Goal: Transaction & Acquisition: Purchase product/service

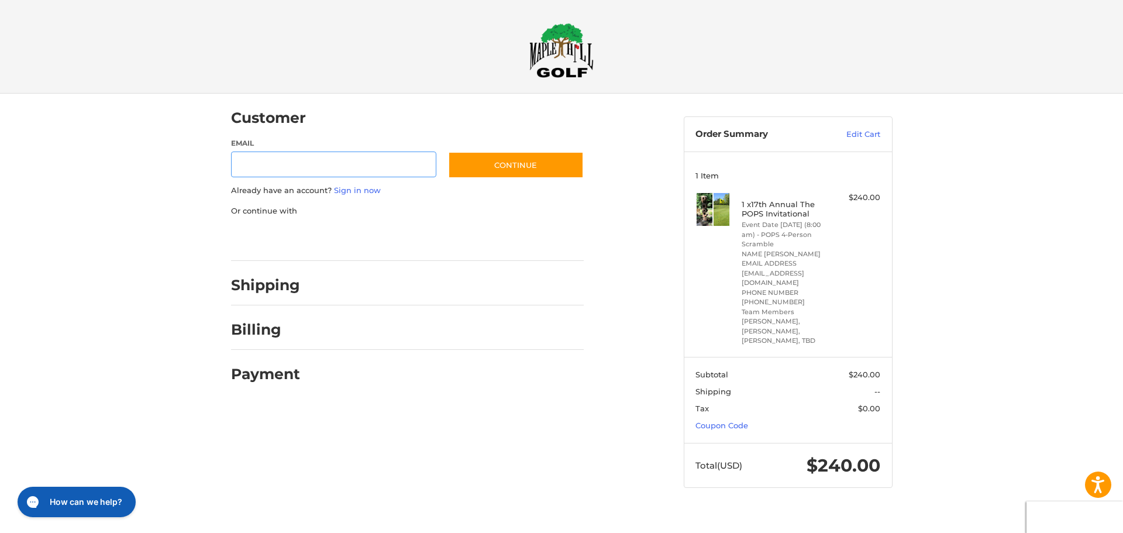
click at [318, 161] on input "Email" at bounding box center [334, 164] width 206 height 26
type input "**********"
click at [544, 161] on button "Continue" at bounding box center [516, 164] width 136 height 27
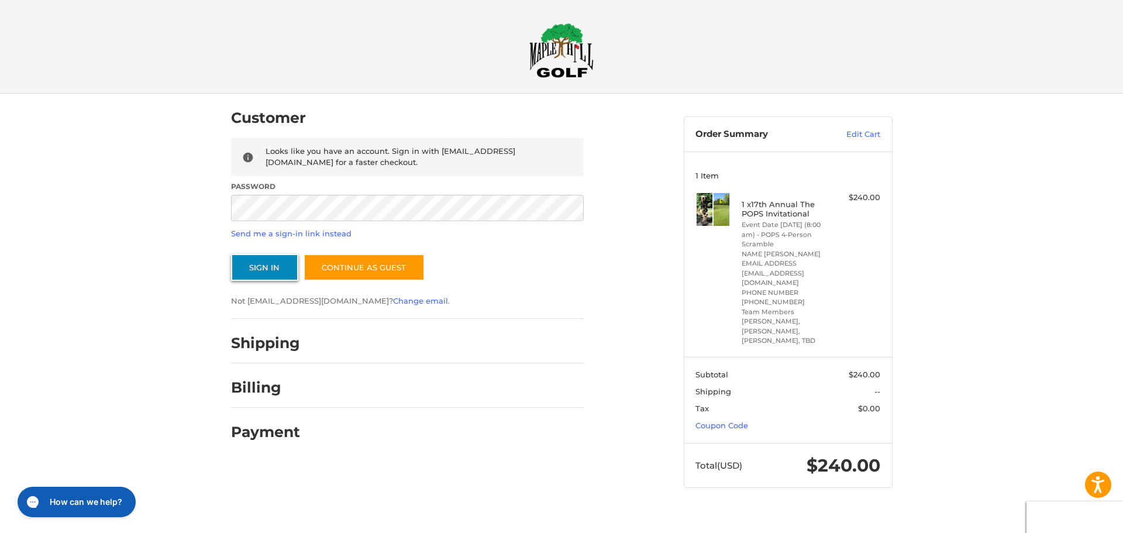
click at [277, 264] on button "Sign In" at bounding box center [264, 267] width 67 height 27
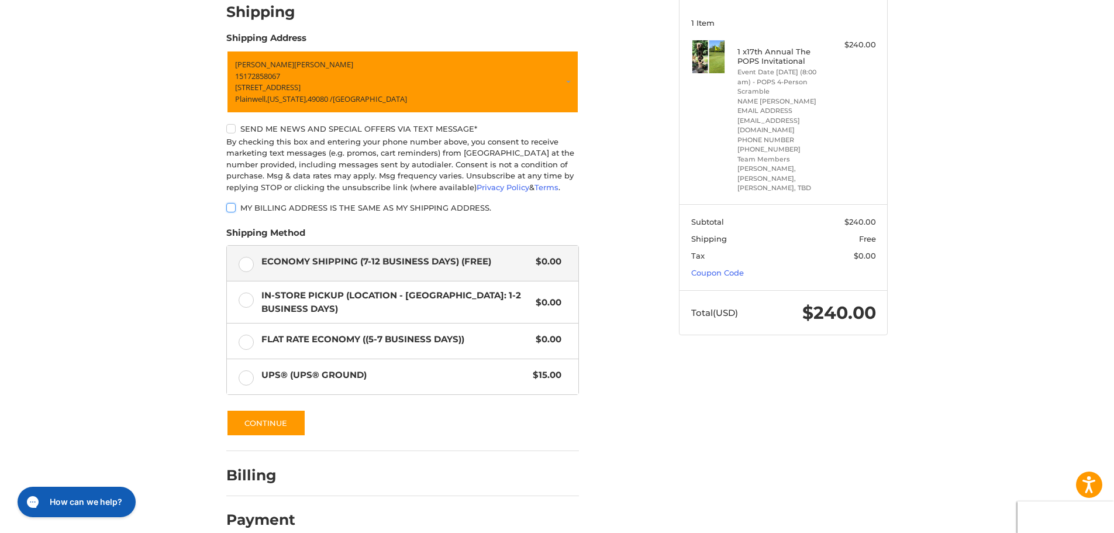
scroll to position [171, 0]
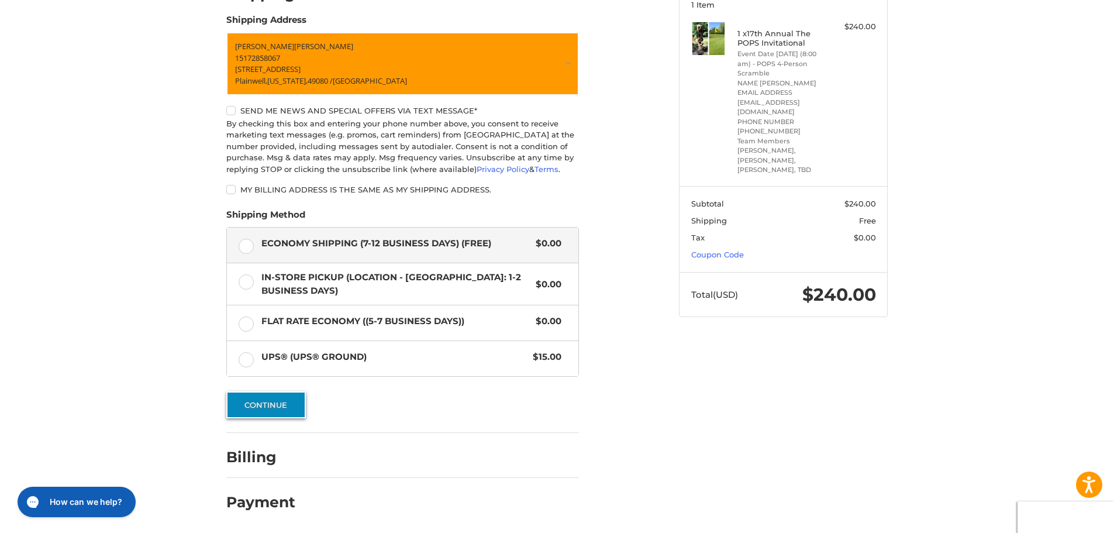
click at [286, 401] on button "Continue" at bounding box center [266, 404] width 80 height 27
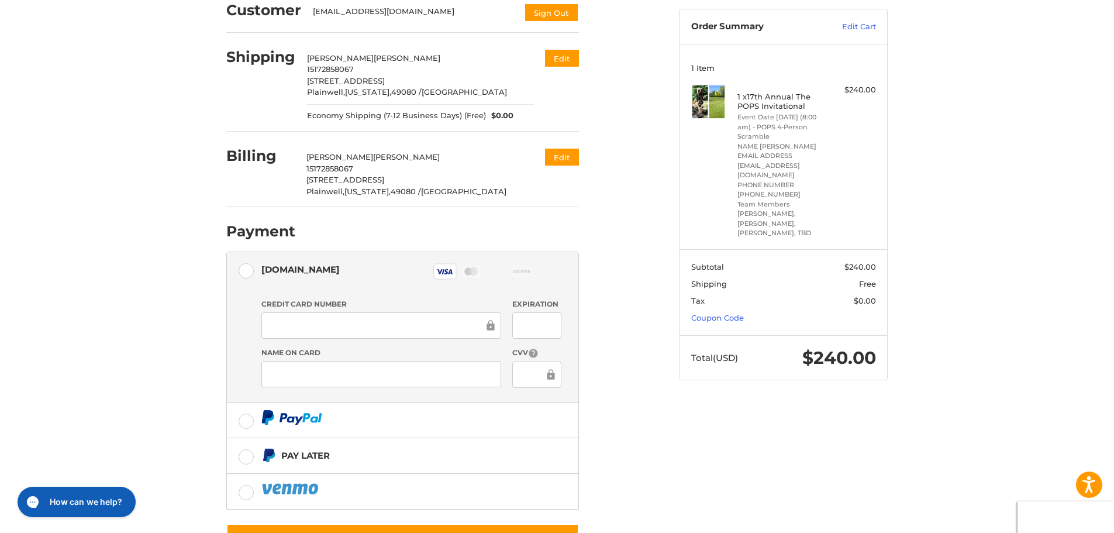
scroll to position [157, 0]
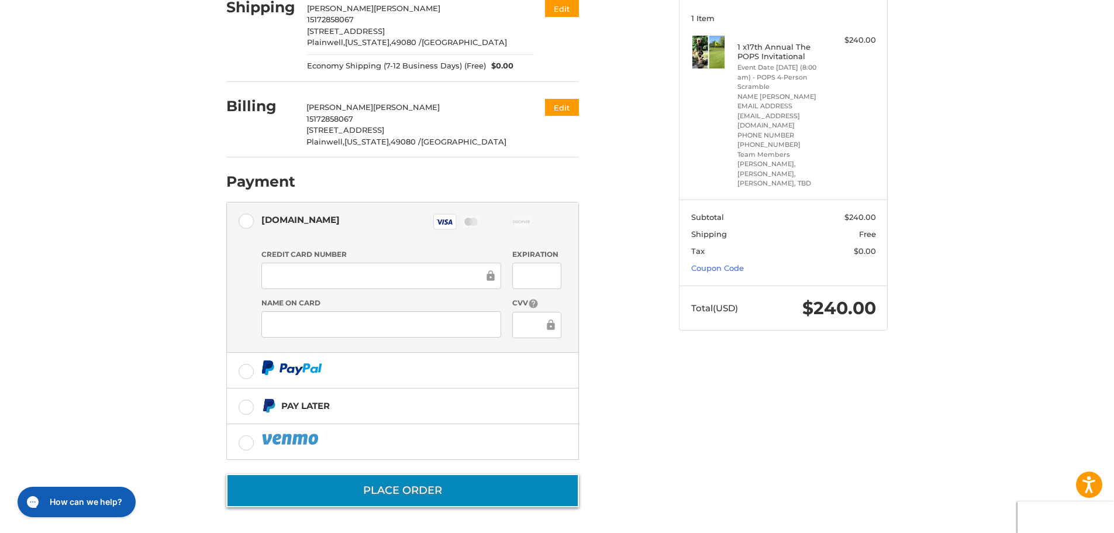
click at [423, 492] on button "Place Order" at bounding box center [402, 490] width 353 height 33
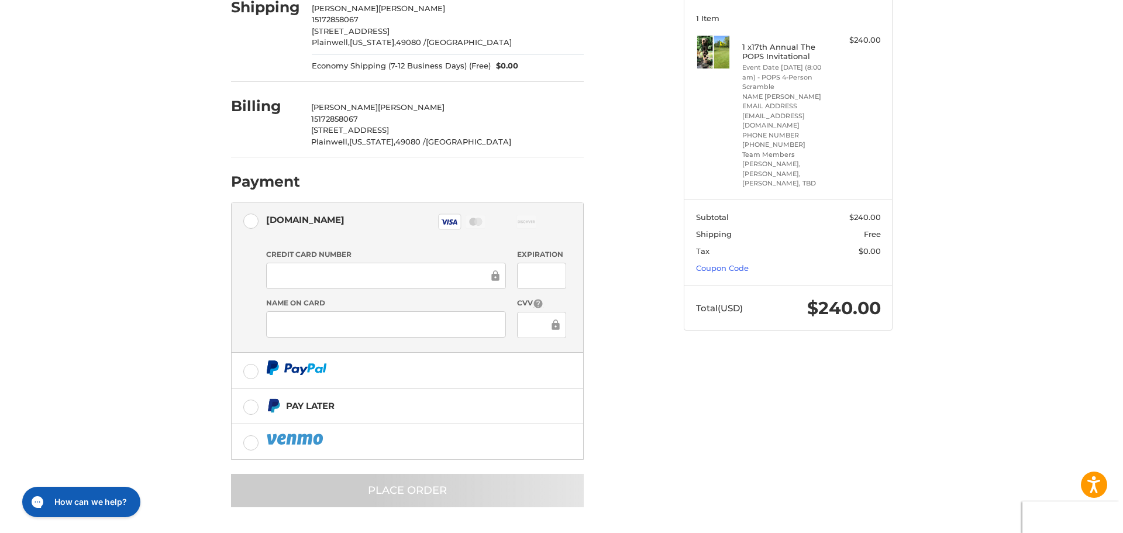
scroll to position [0, 0]
